Goal: Information Seeking & Learning: Learn about a topic

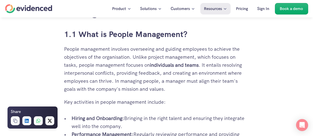
scroll to position [350, 0]
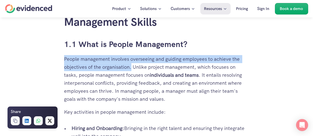
drag, startPoint x: 131, startPoint y: 67, endPoint x: 62, endPoint y: 58, distance: 70.2
click at [122, 66] on p "People management involves overseeing and guiding employees to achieve the obje…" at bounding box center [156, 79] width 185 height 48
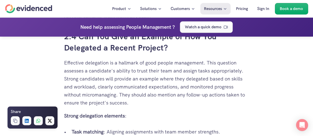
scroll to position [1351, 0]
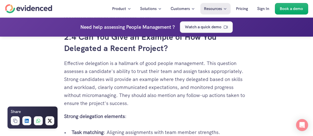
click at [95, 63] on p "Effective delegation is a hallmark of good people management. This question ass…" at bounding box center [156, 83] width 185 height 48
copy p "delegation"
click at [122, 63] on p "Effective delegation is a hallmark of good people management. This question ass…" at bounding box center [156, 83] width 185 height 48
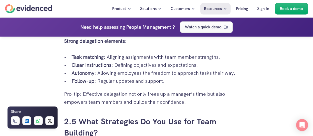
scroll to position [1401, 0]
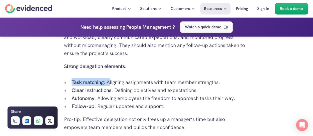
drag, startPoint x: 99, startPoint y: 79, endPoint x: 109, endPoint y: 79, distance: 10.0
click at [109, 79] on ul "Task matching : Aligning assignments with team member strengths. Clear instruct…" at bounding box center [156, 94] width 185 height 32
click at [153, 80] on p "Task matching : Aligning assignments with team member strengths." at bounding box center [161, 82] width 178 height 8
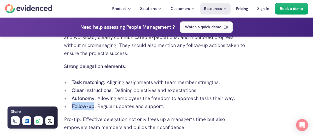
drag, startPoint x: 69, startPoint y: 105, endPoint x: 95, endPoint y: 103, distance: 26.6
click at [95, 103] on ul "Task matching : Aligning assignments with team member strengths. Clear instruct…" at bounding box center [156, 94] width 185 height 32
click at [137, 100] on p "Autonomy : Allowing employees the freedom to approach tasks their way." at bounding box center [161, 98] width 178 height 8
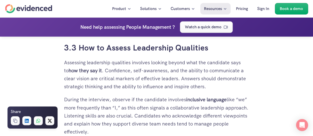
scroll to position [2252, 0]
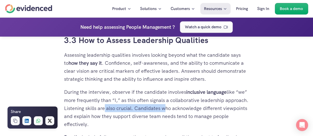
drag, startPoint x: 134, startPoint y: 108, endPoint x: 208, endPoint y: 109, distance: 73.8
click at [189, 109] on p "During the interview, observe if the candidate involves inclusive language like…" at bounding box center [156, 108] width 185 height 40
click at [215, 110] on p "During the interview, observe if the candidate involves inclusive language like…" at bounding box center [156, 108] width 185 height 40
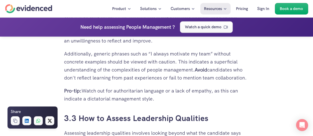
scroll to position [2152, 0]
